Goal: Transaction & Acquisition: Purchase product/service

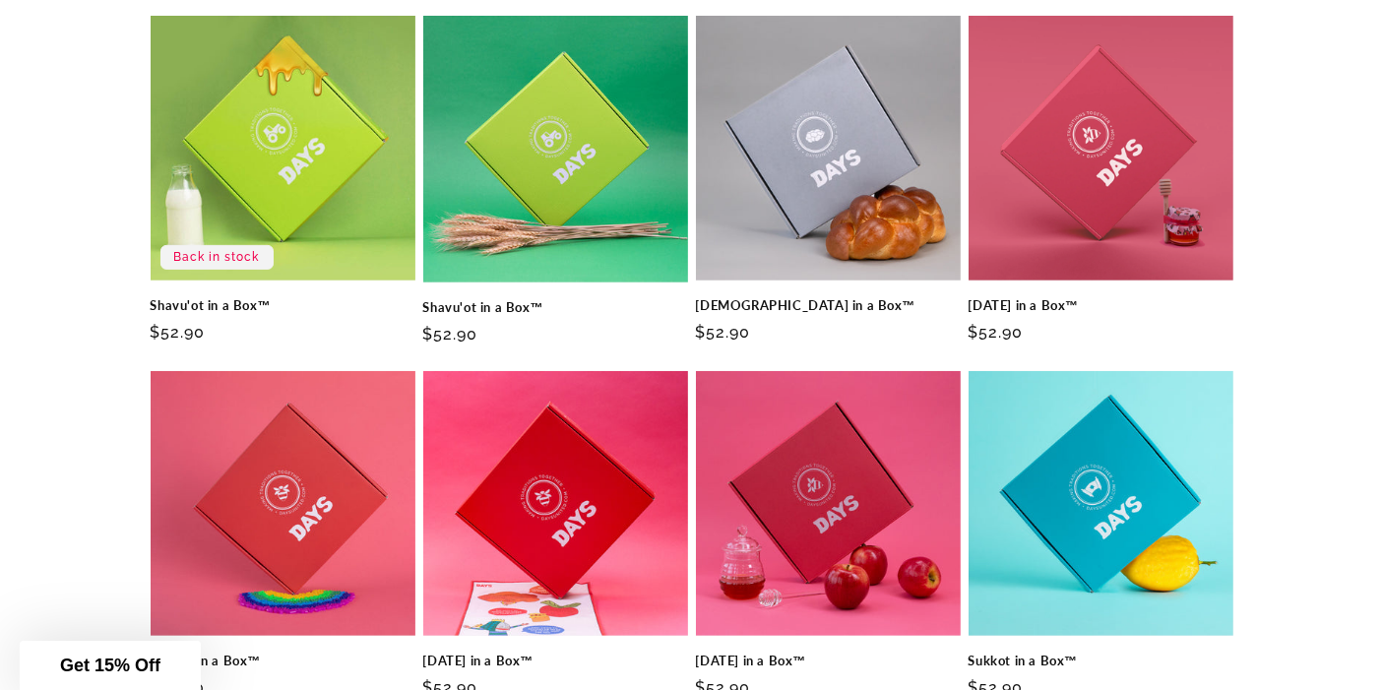
scroll to position [703, 0]
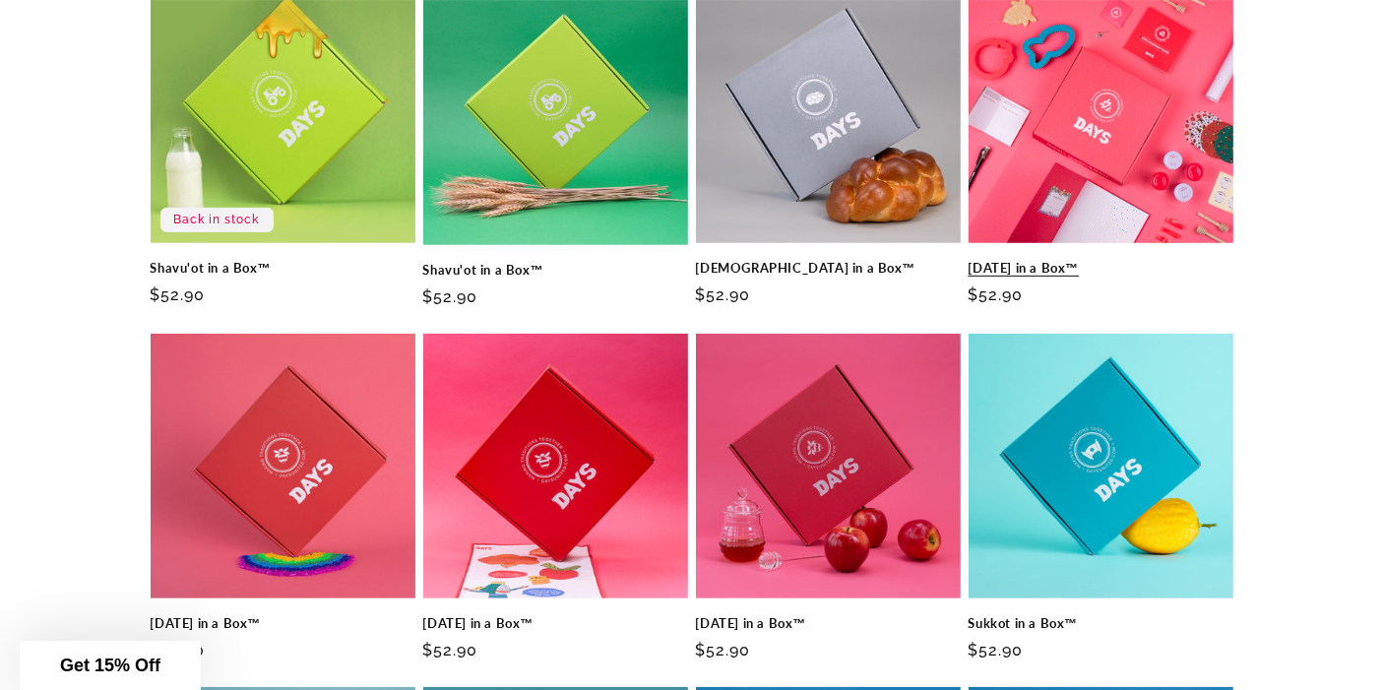
click at [1108, 260] on link "[DATE] in a Box™" at bounding box center [1101, 268] width 265 height 17
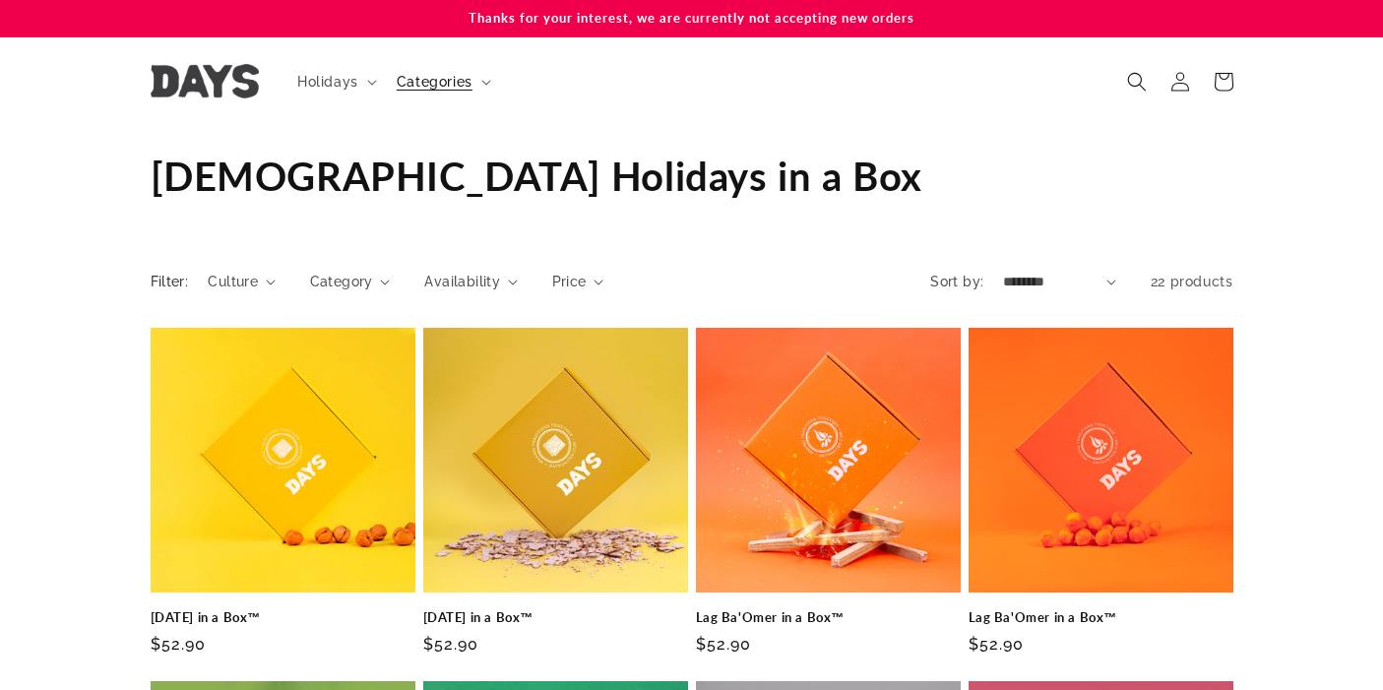
scroll to position [703, 0]
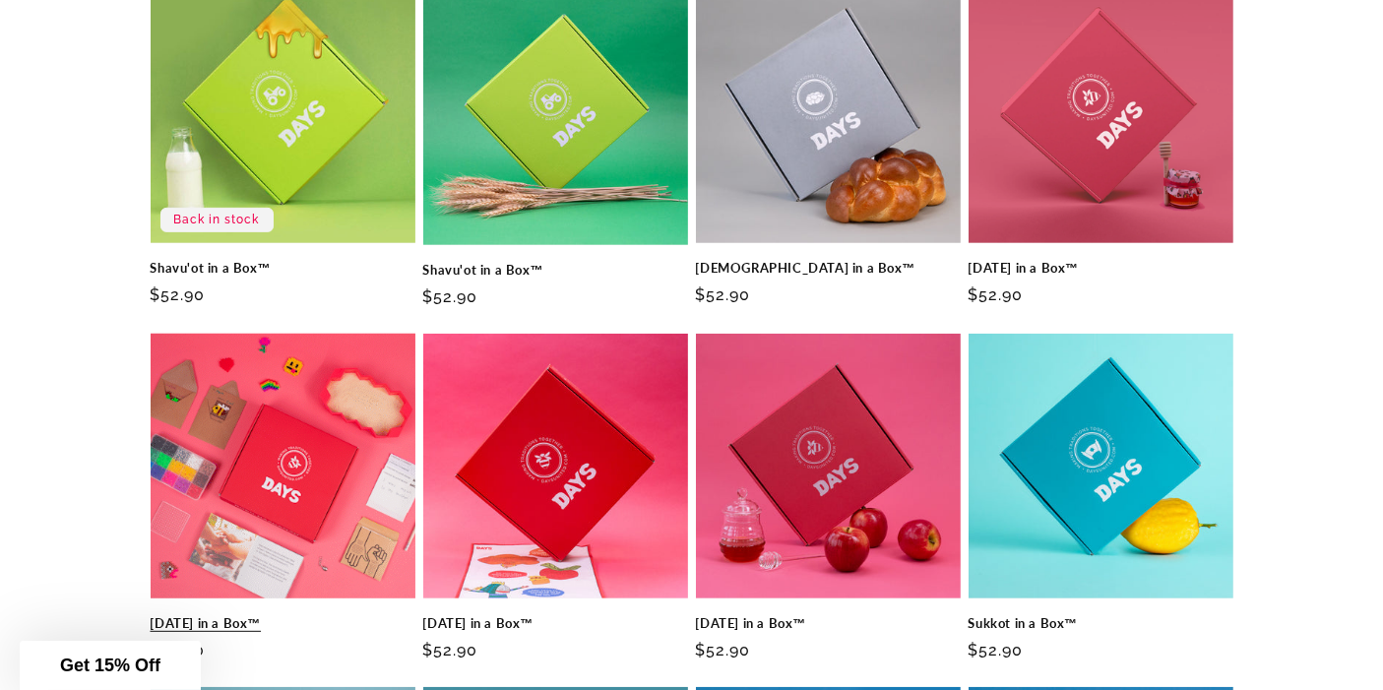
click at [267, 615] on link "[DATE] in a Box™" at bounding box center [283, 623] width 265 height 17
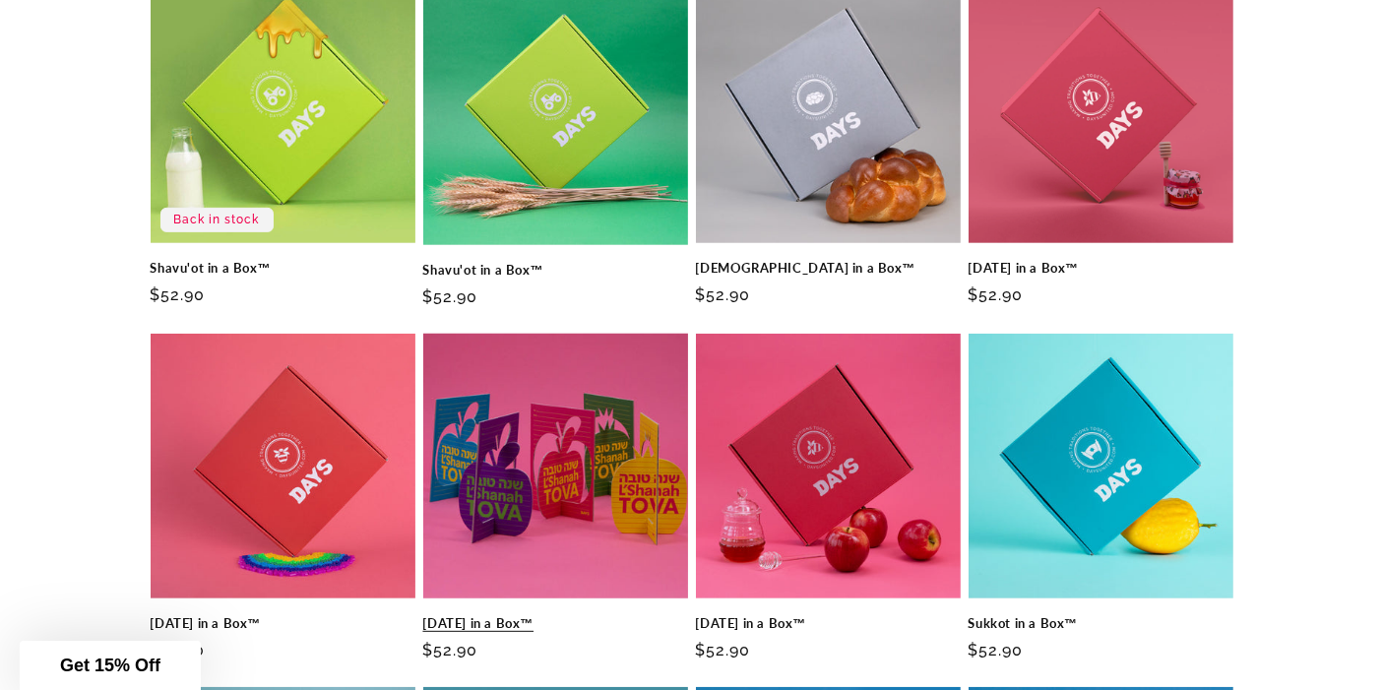
click at [578, 615] on link "[DATE] in a Box™" at bounding box center [555, 623] width 265 height 17
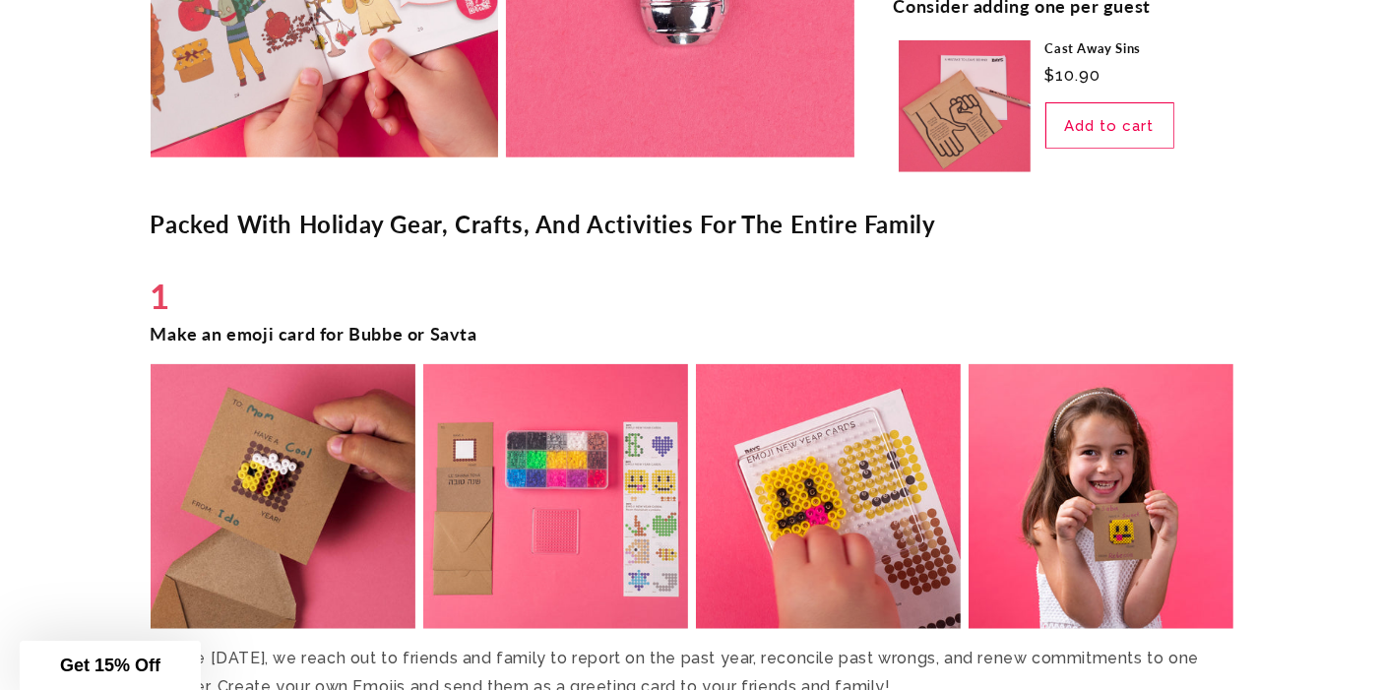
scroll to position [2163, 0]
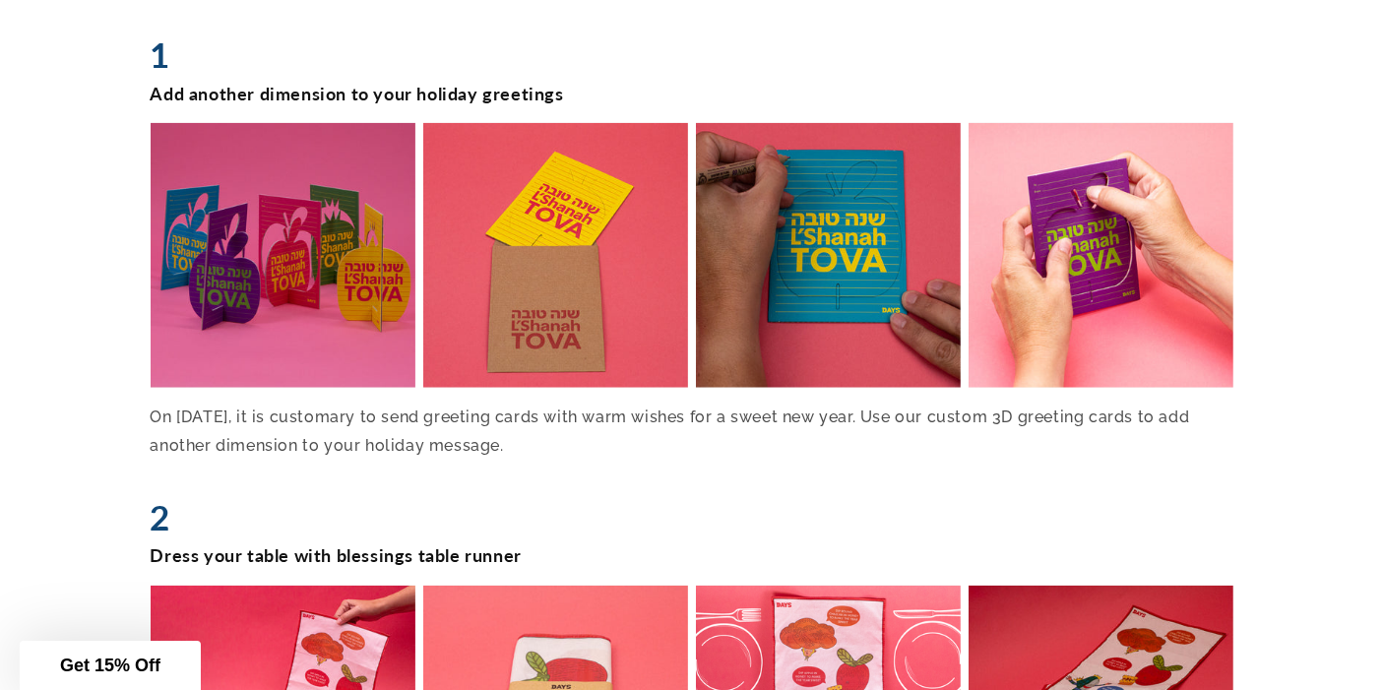
scroll to position [2063, 0]
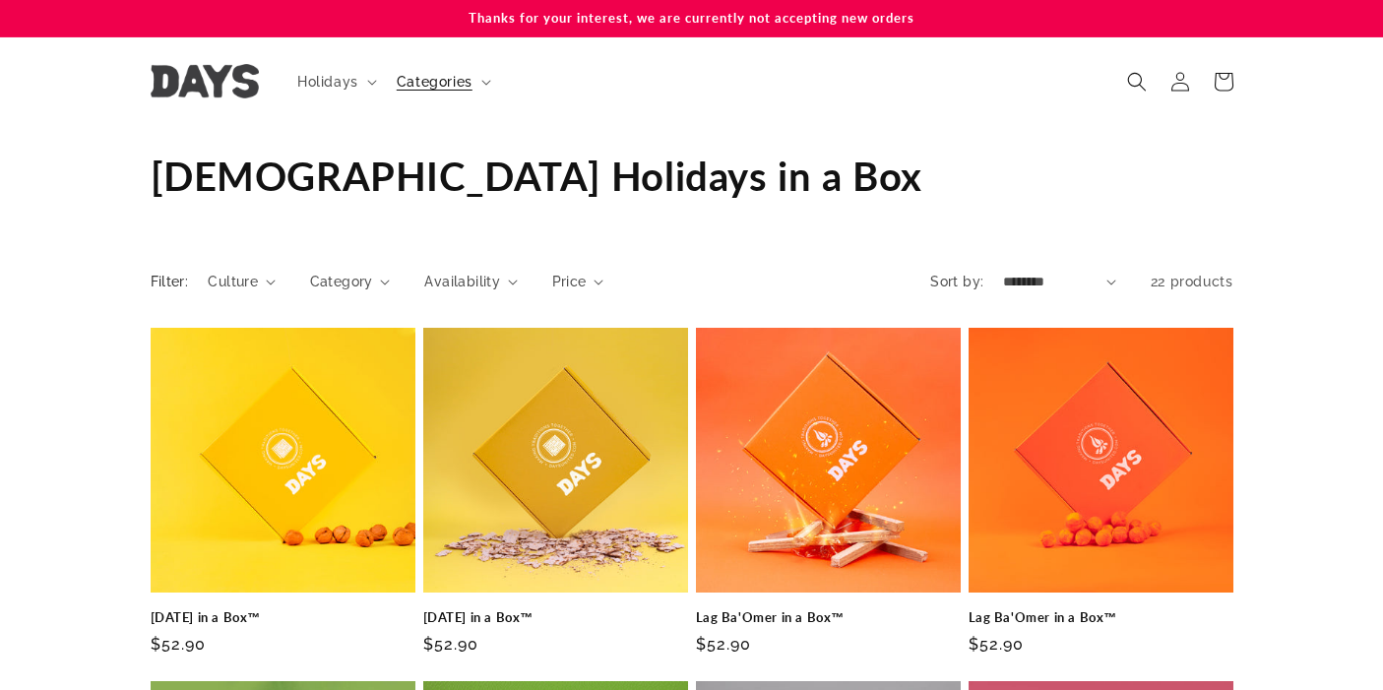
scroll to position [703, 0]
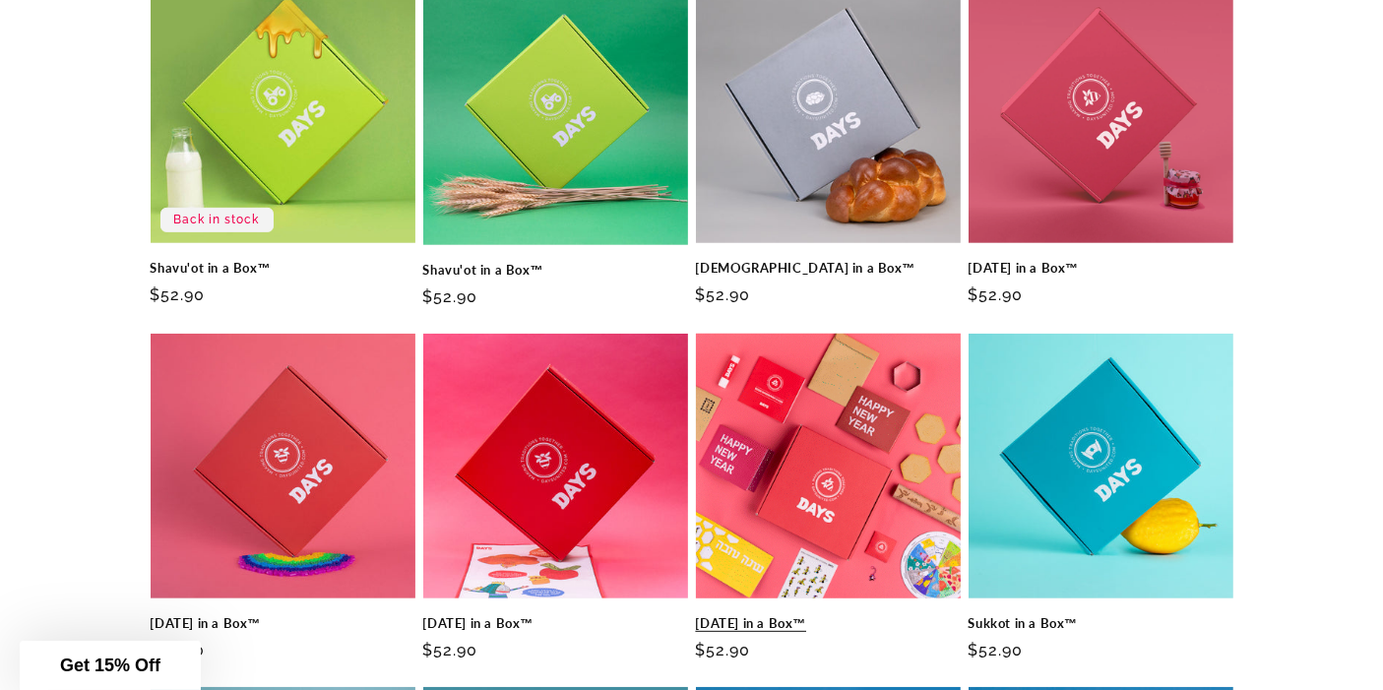
click at [829, 615] on link "[DATE] in a Box™" at bounding box center [828, 623] width 265 height 17
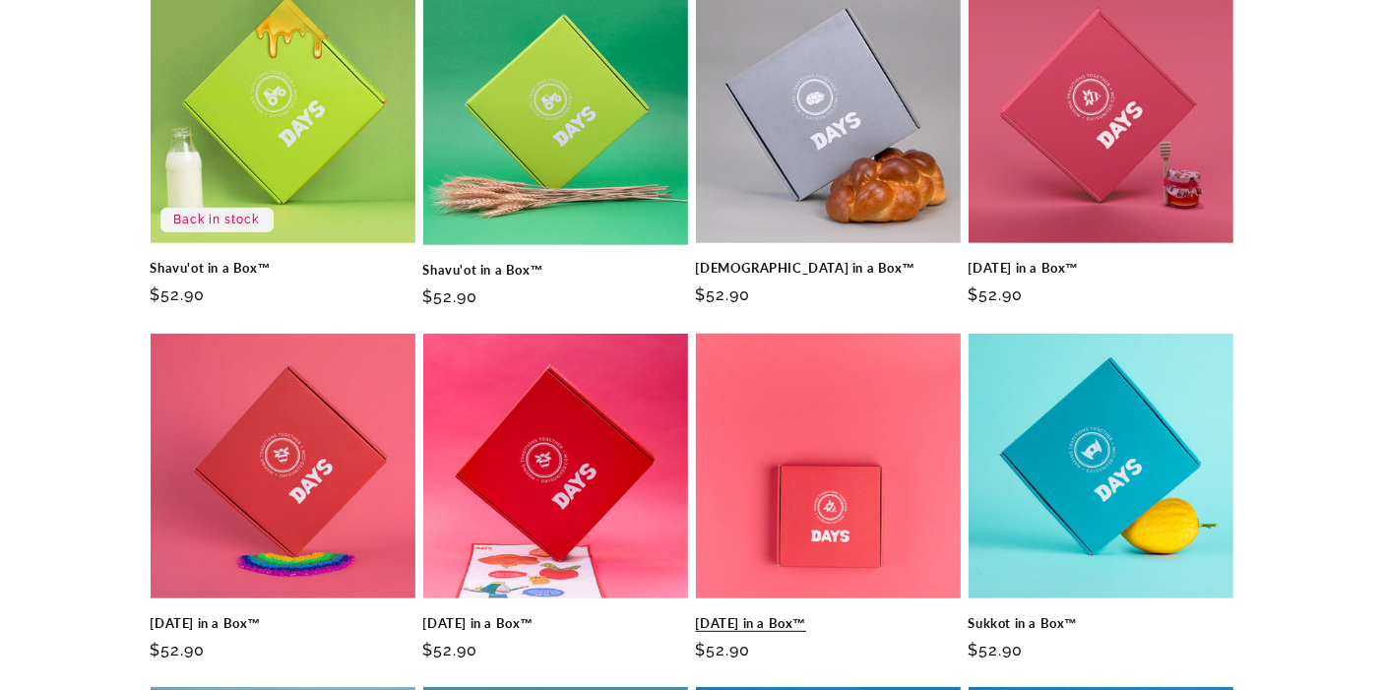
scroll to position [703, 0]
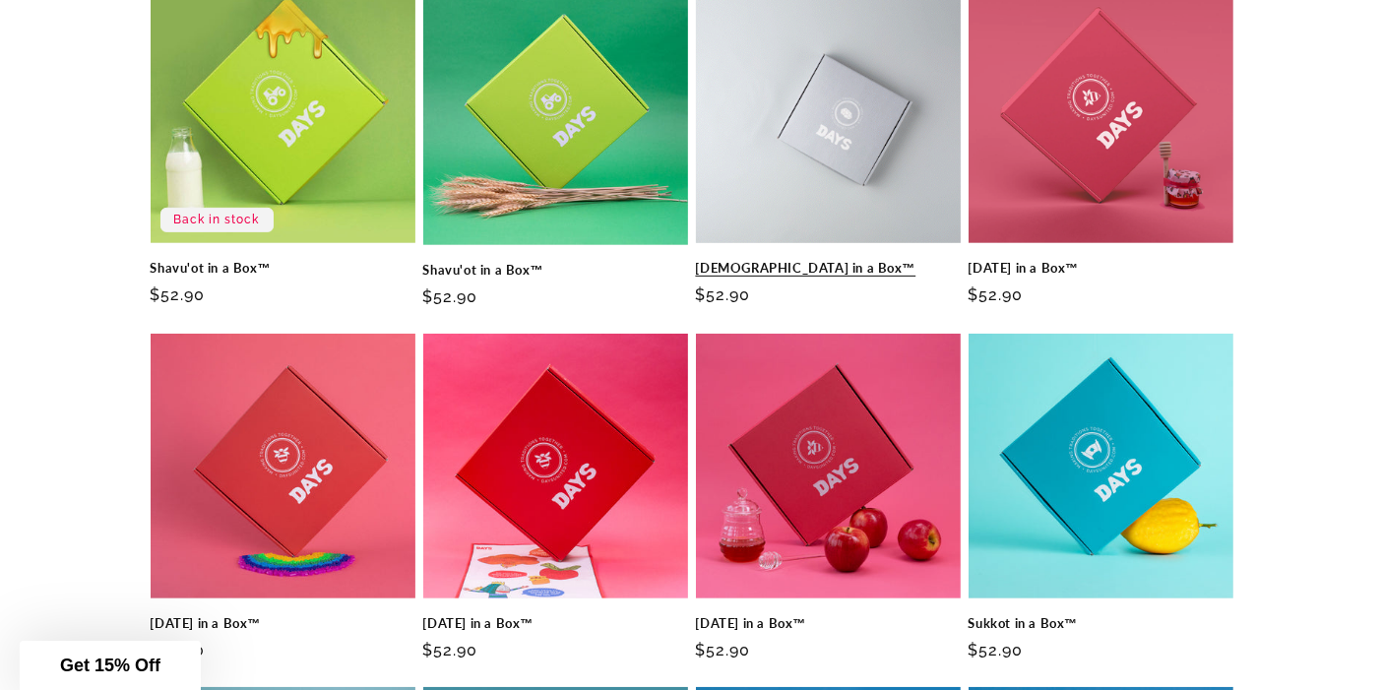
click at [908, 260] on link "Shabbat in a Box™" at bounding box center [828, 268] width 265 height 17
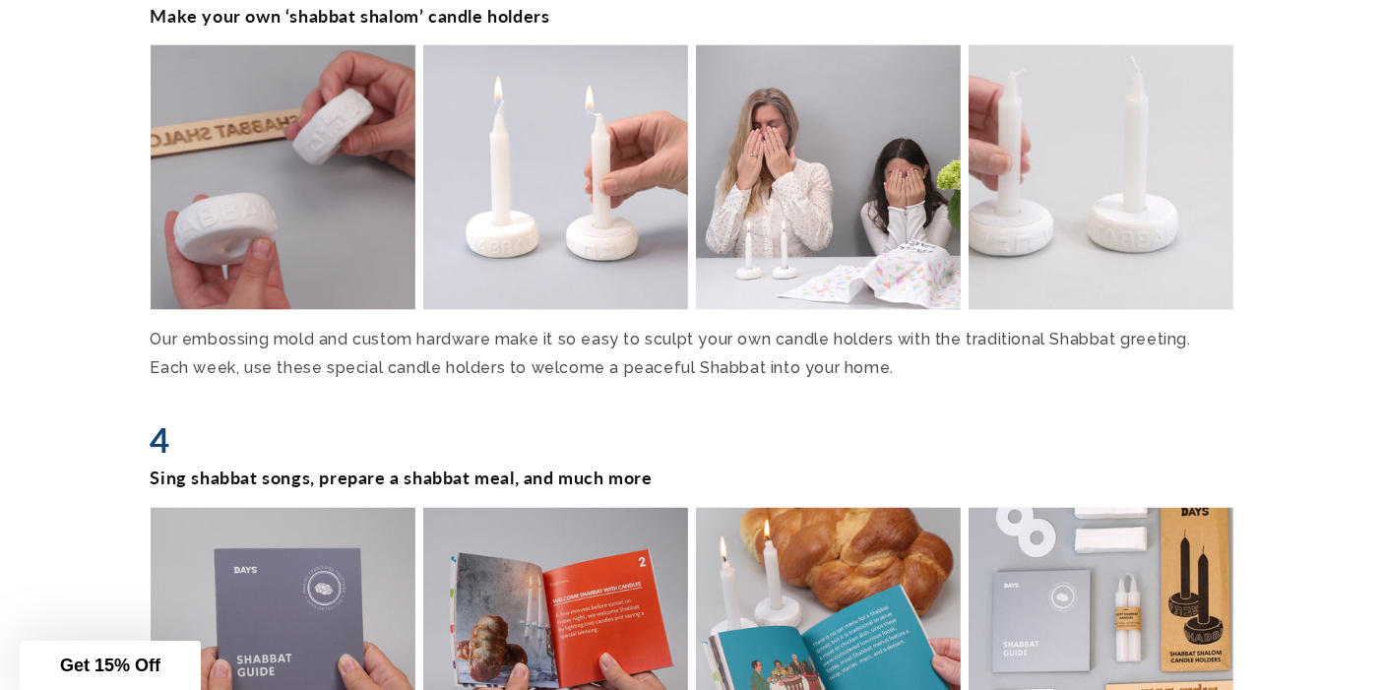
scroll to position [3176, 0]
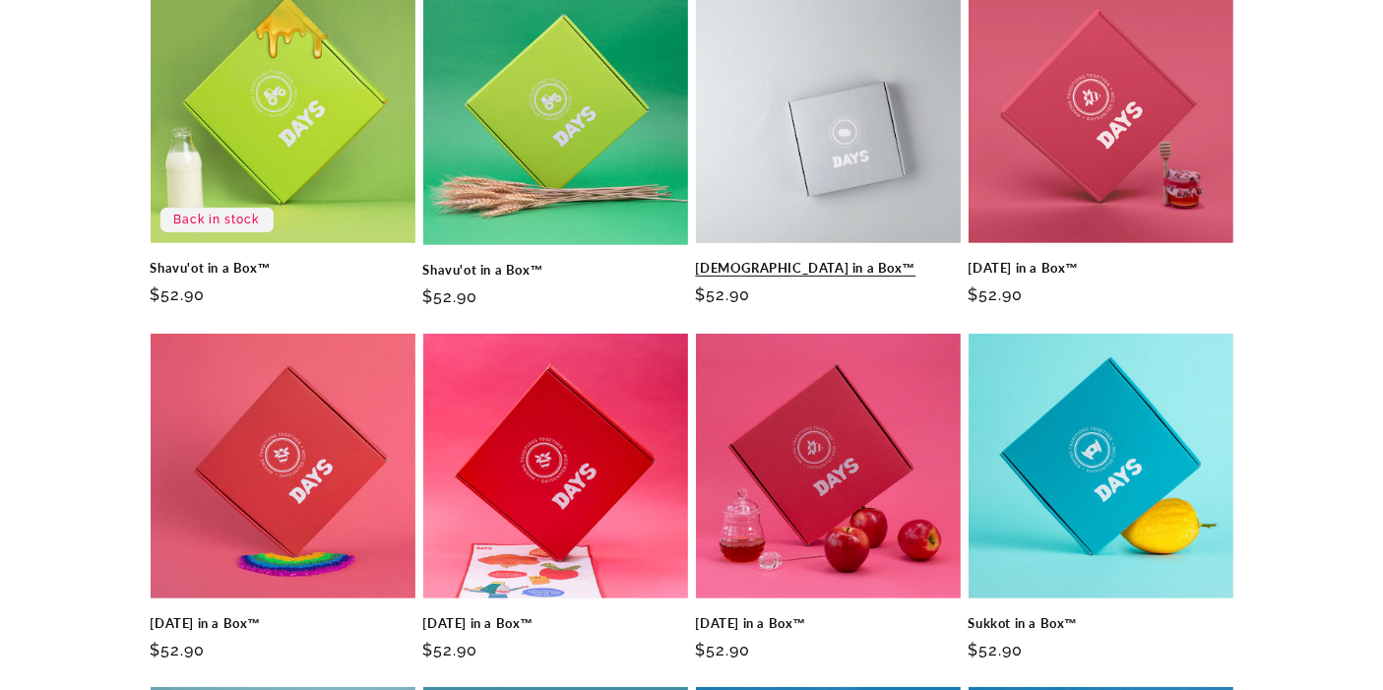
scroll to position [703, 0]
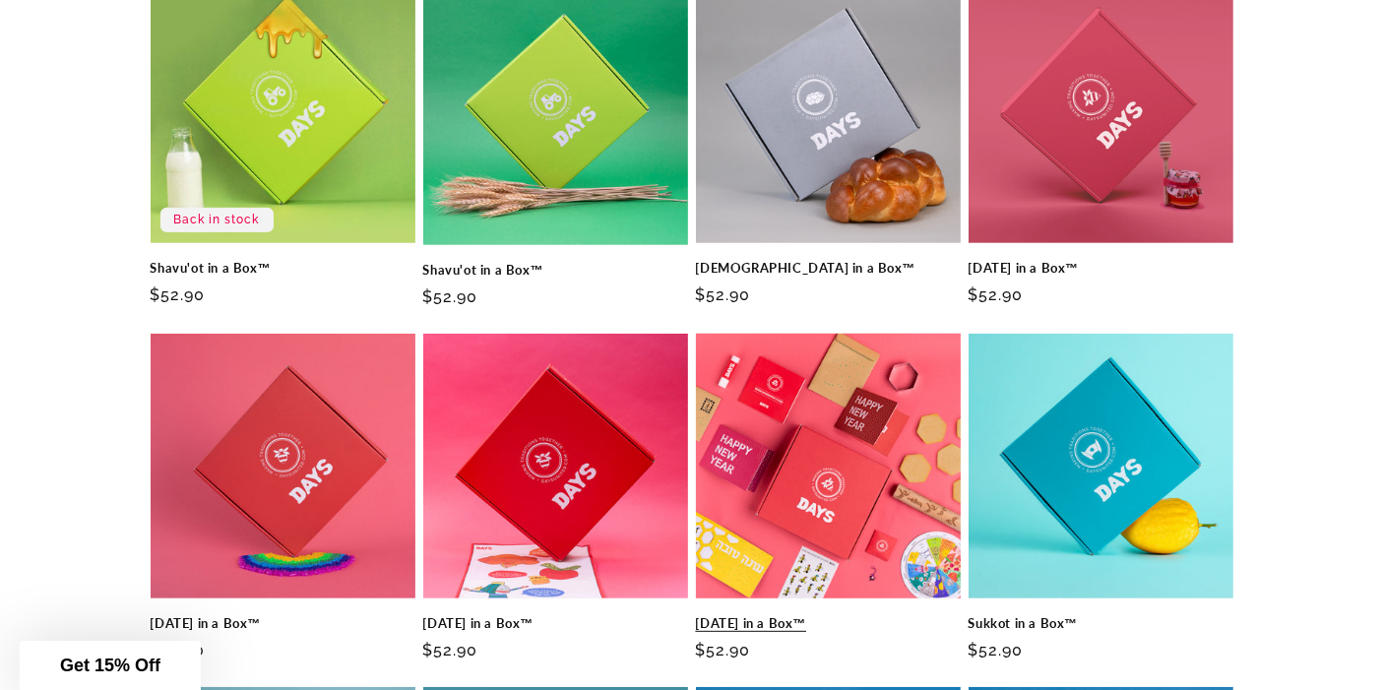
click at [839, 615] on link "[DATE] in a Box™" at bounding box center [828, 623] width 265 height 17
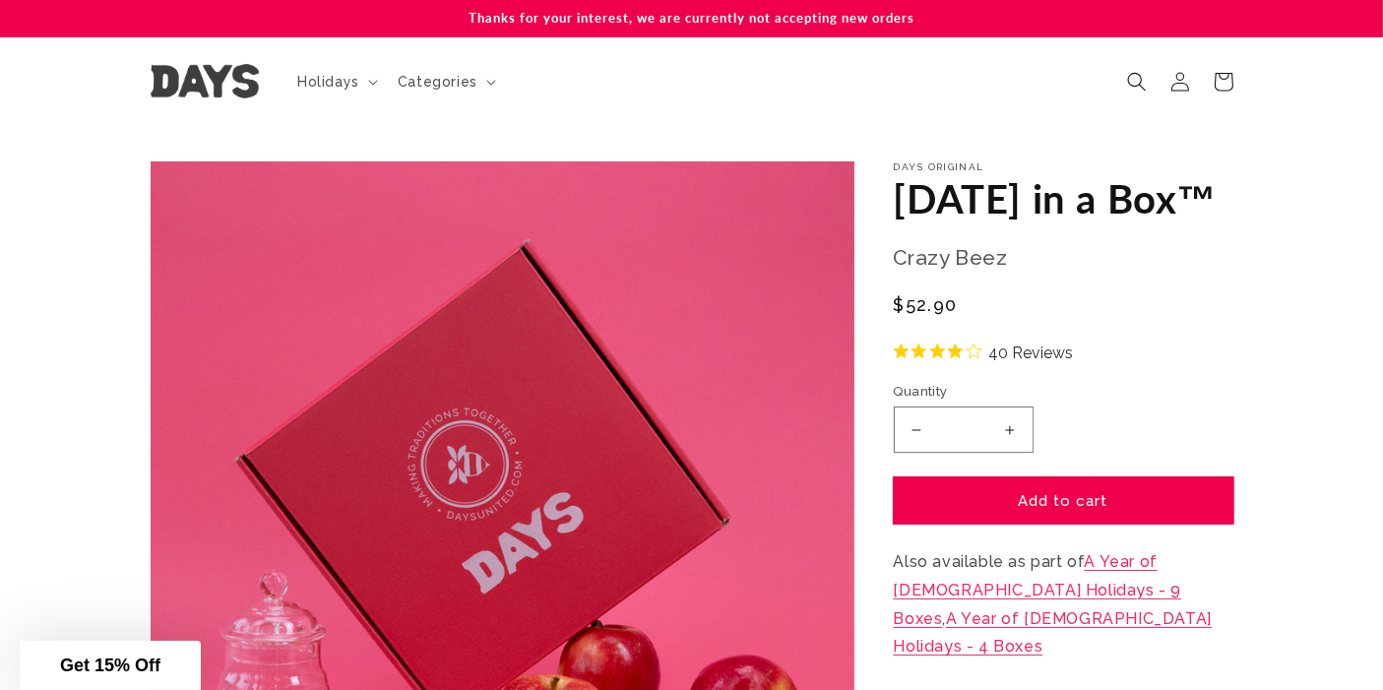
click at [1098, 524] on button "Add to cart" at bounding box center [1064, 501] width 340 height 46
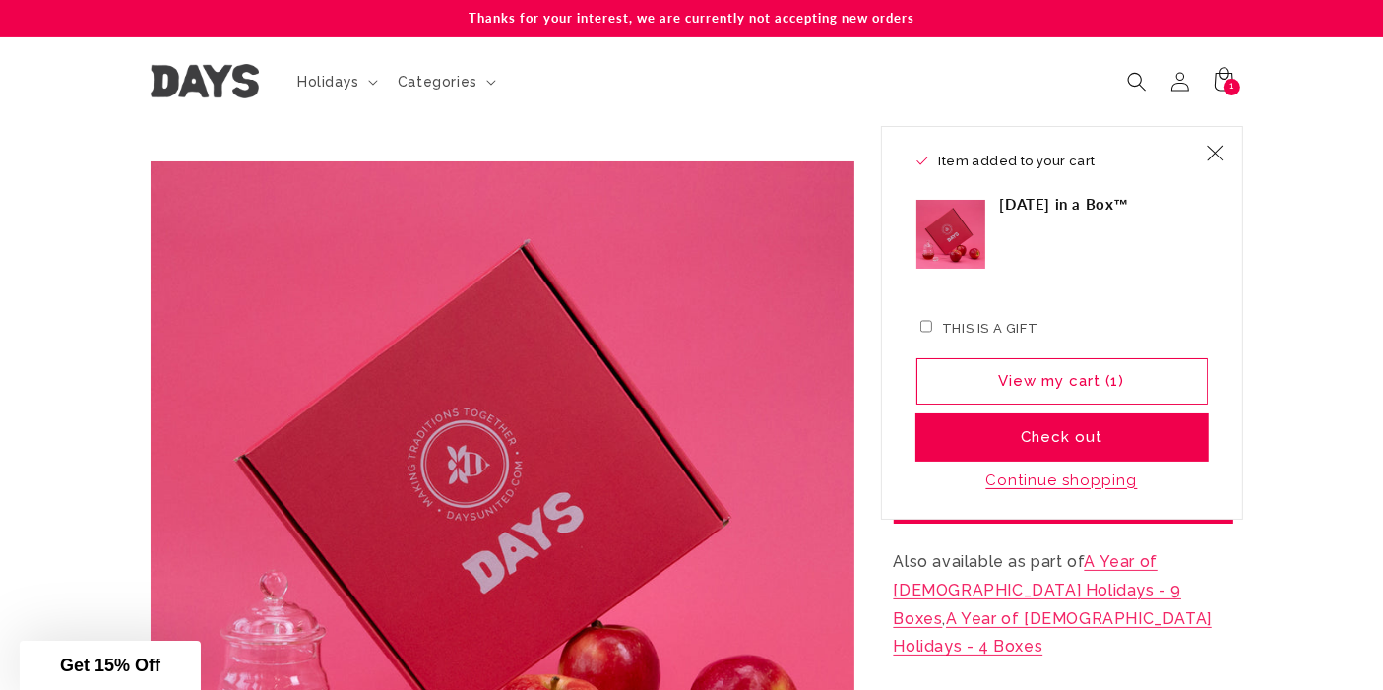
click at [1107, 434] on button "Check out" at bounding box center [1062, 438] width 291 height 46
